Goal: Task Accomplishment & Management: Use online tool/utility

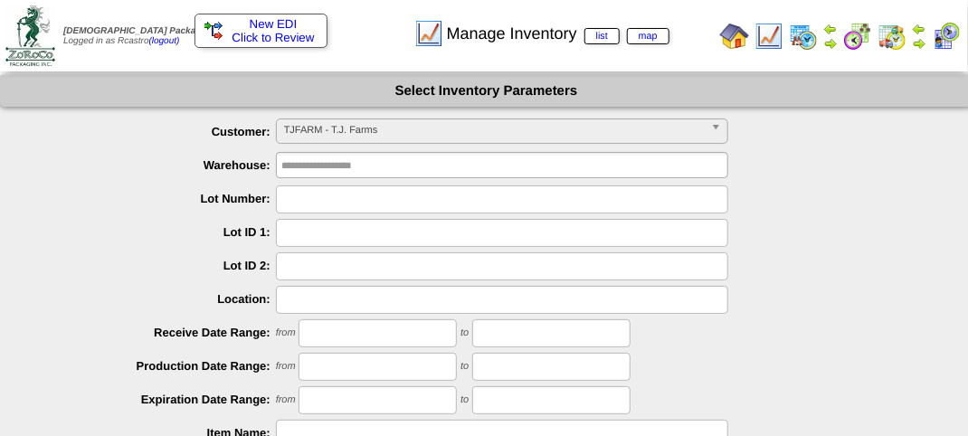
click at [717, 132] on b at bounding box center [719, 131] width 16 height 24
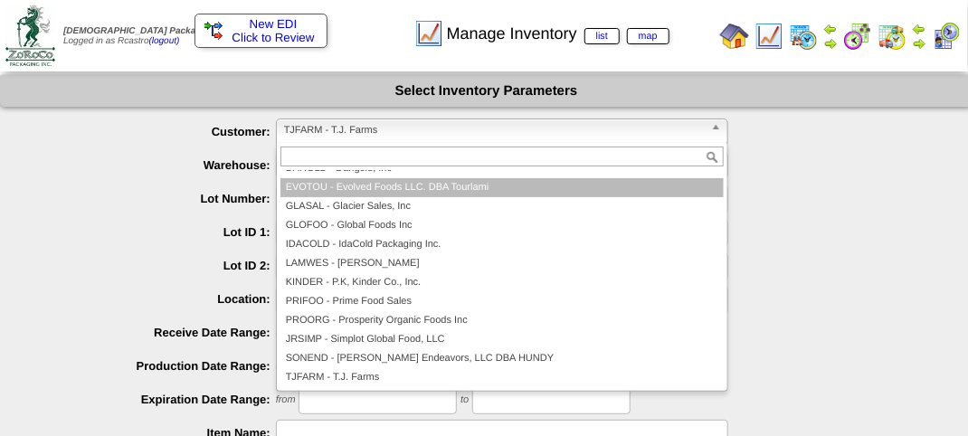
scroll to position [152, 0]
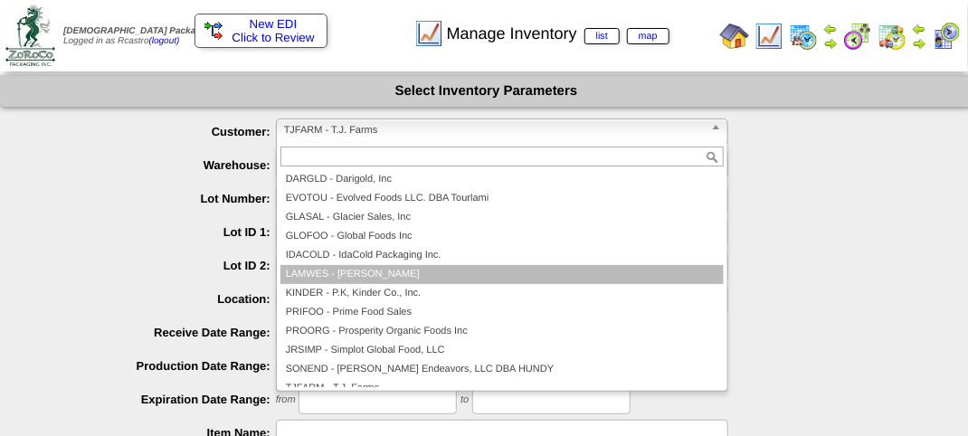
click at [392, 270] on ul "All Customers BCFROZ - BC Frozen Foods LTD BOBSCV - Bobs Red Mill CV BZKITC - B…" at bounding box center [500, 278] width 447 height 217
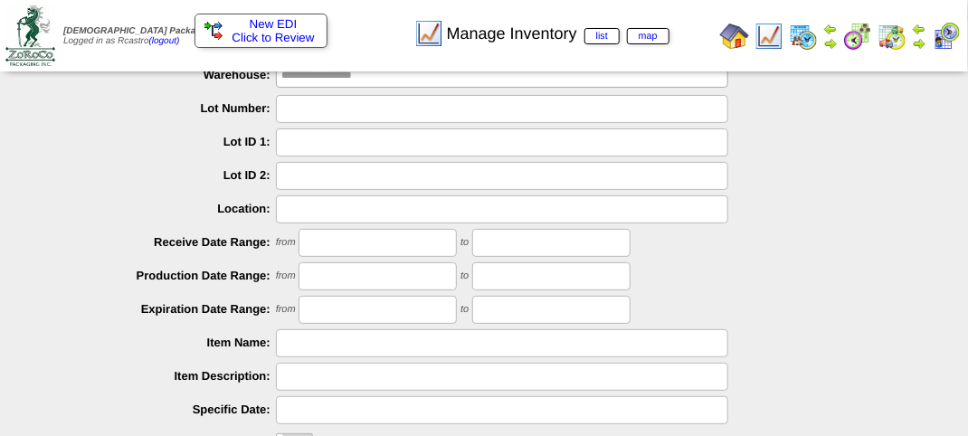
scroll to position [0, 0]
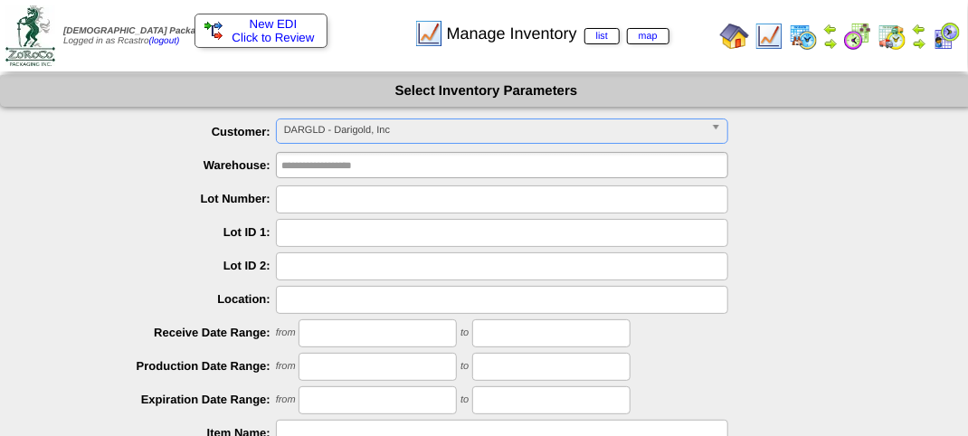
click at [717, 127] on b at bounding box center [719, 131] width 16 height 24
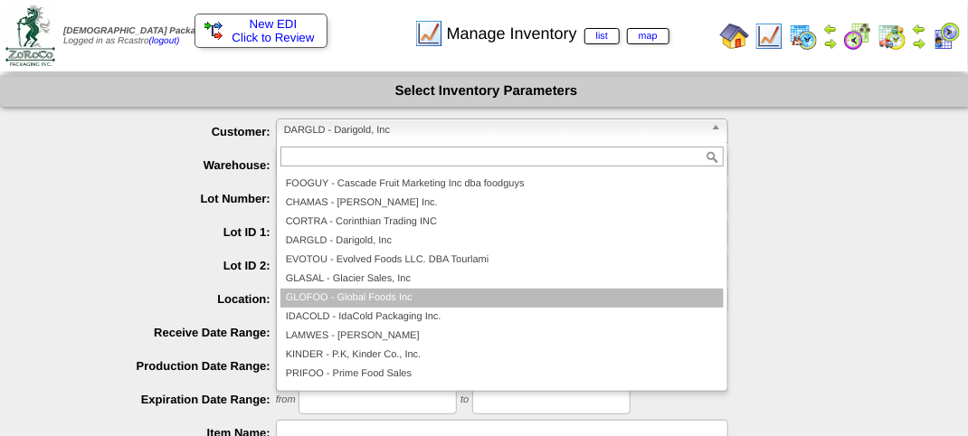
scroll to position [163, 0]
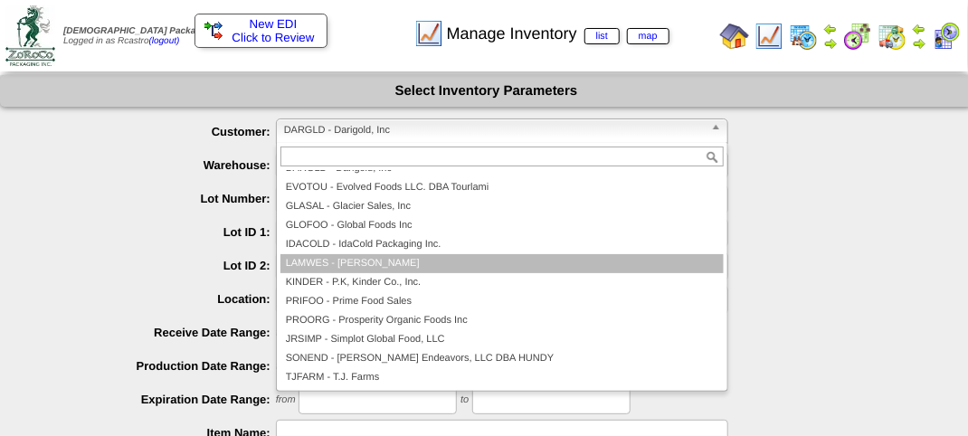
click at [340, 271] on li "LAMWES - [PERSON_NAME]" at bounding box center [502, 263] width 443 height 19
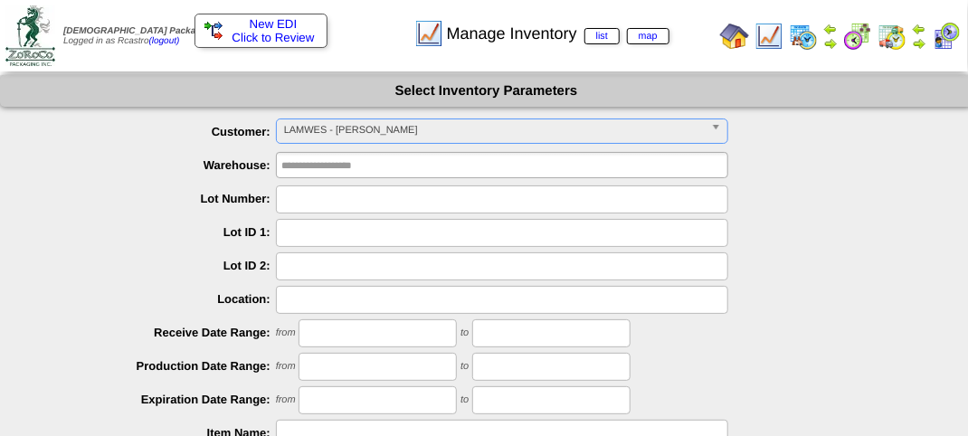
click at [297, 193] on input "text" at bounding box center [502, 199] width 452 height 28
type input "*"
click at [318, 164] on input "text" at bounding box center [339, 165] width 116 height 23
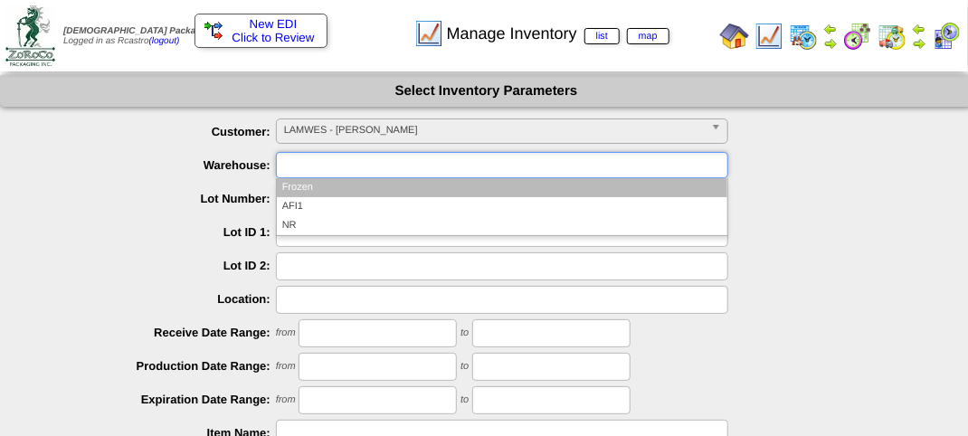
click at [322, 186] on li "Frozen" at bounding box center [502, 187] width 451 height 19
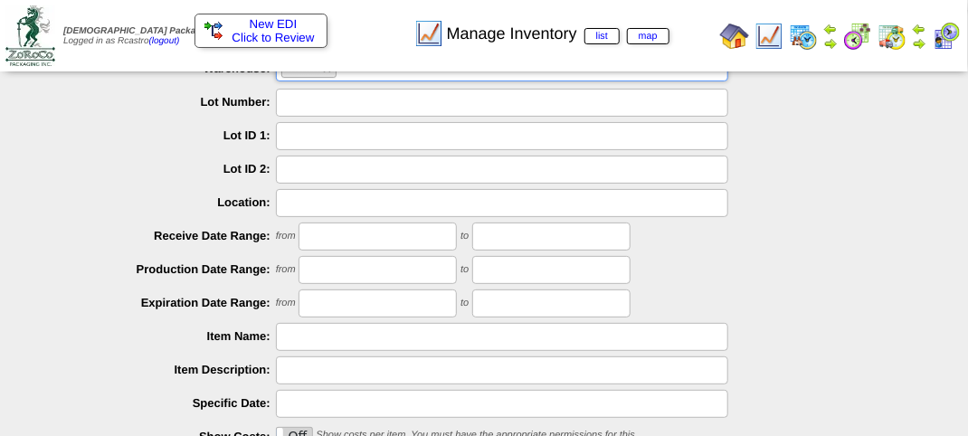
scroll to position [0, 0]
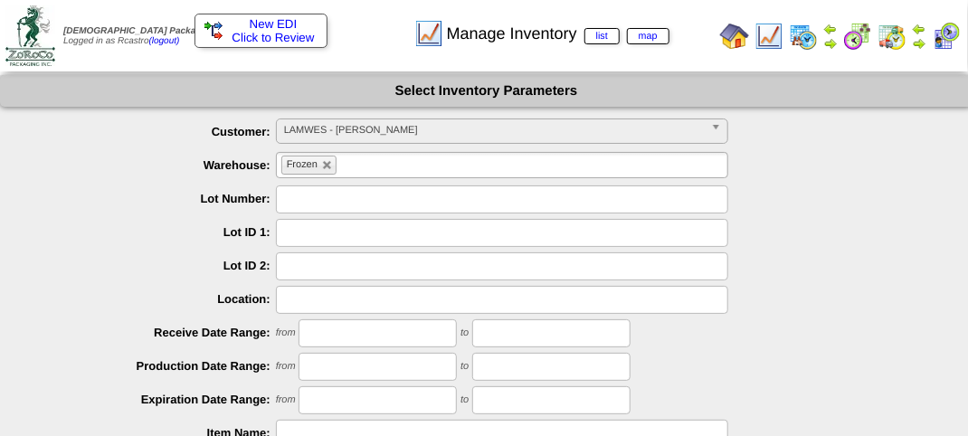
click at [311, 204] on input "text" at bounding box center [502, 199] width 452 height 28
type input "*******"
click at [123, 230] on label "Lot ID 1:" at bounding box center [156, 232] width 240 height 14
click at [324, 161] on link at bounding box center [327, 165] width 11 height 11
type input "**********"
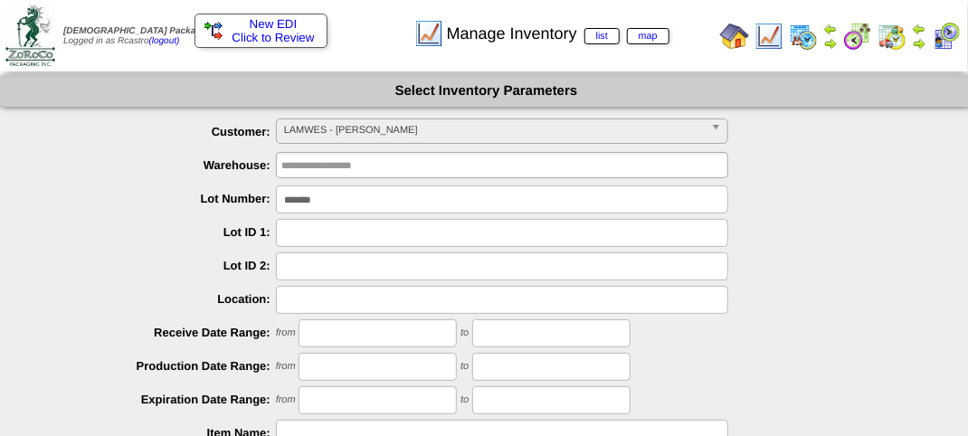
click at [346, 194] on input "*******" at bounding box center [502, 199] width 452 height 28
type input "*"
click at [284, 306] on input "text" at bounding box center [502, 300] width 452 height 28
type input "*"
